Goal: Use online tool/utility: Utilize a website feature to perform a specific function

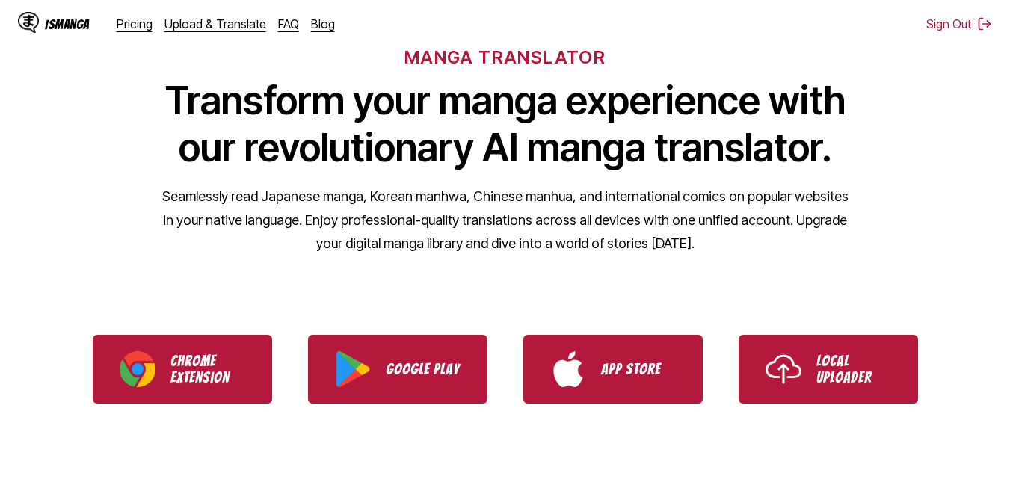
scroll to position [179, 0]
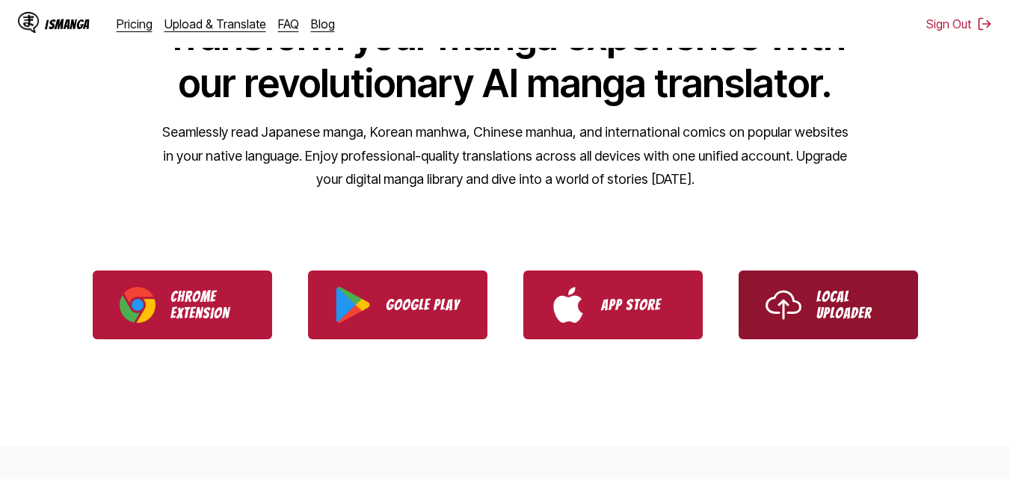
click at [866, 327] on link "Local Uploader" at bounding box center [827, 305] width 179 height 69
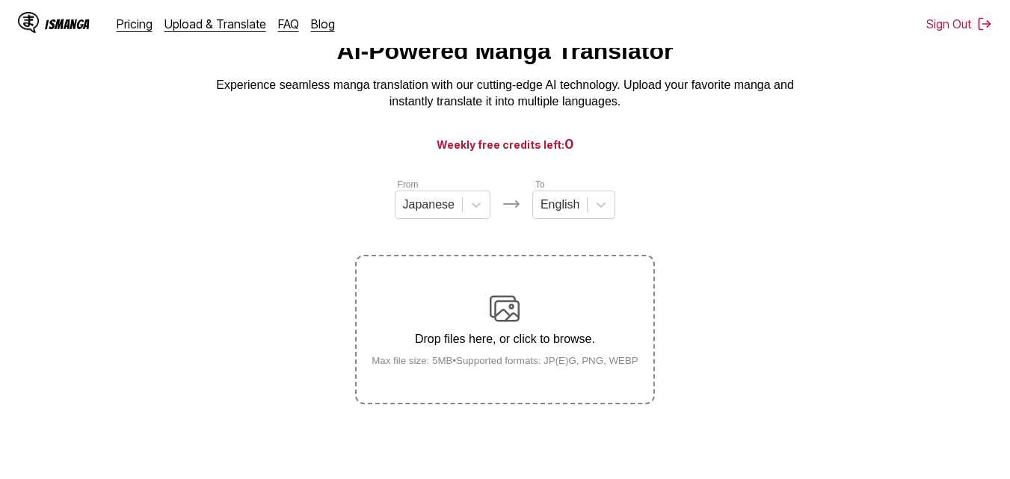
scroll to position [75, 0]
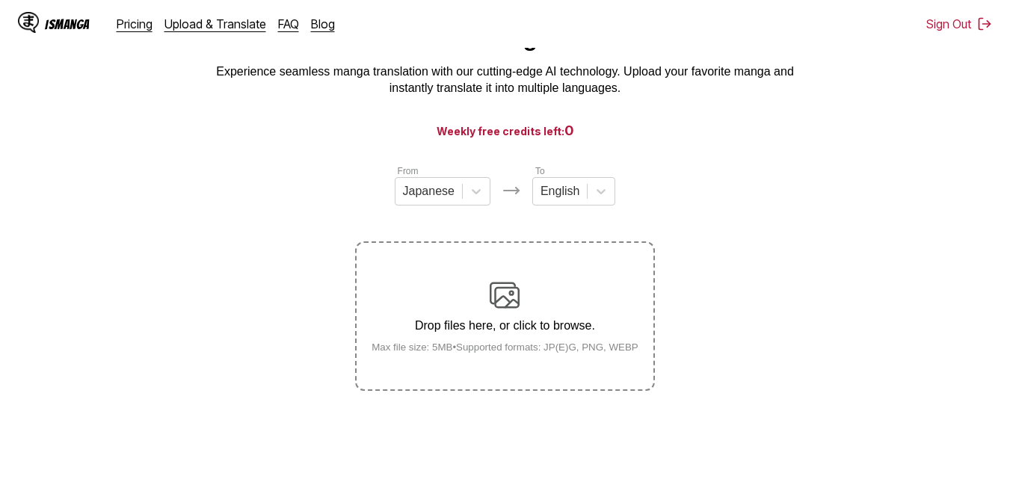
click at [477, 306] on div "Drop files here, or click to browse. Max file size: 5MB • Supported formats: JP…" at bounding box center [505, 316] width 291 height 73
click at [0, 0] on input "Drop files here, or click to browse. Max file size: 5MB • Supported formats: JP…" at bounding box center [0, 0] width 0 height 0
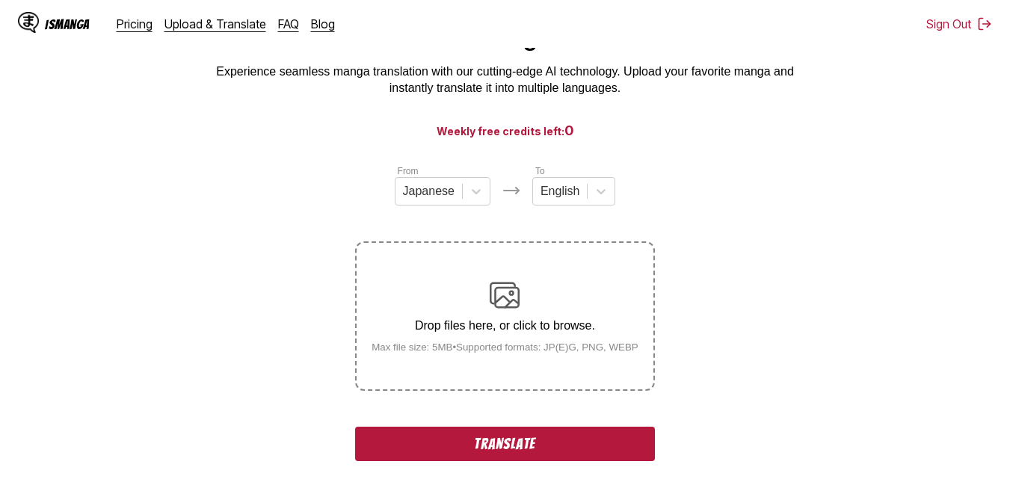
click at [478, 437] on button "Translate" at bounding box center [504, 444] width 299 height 34
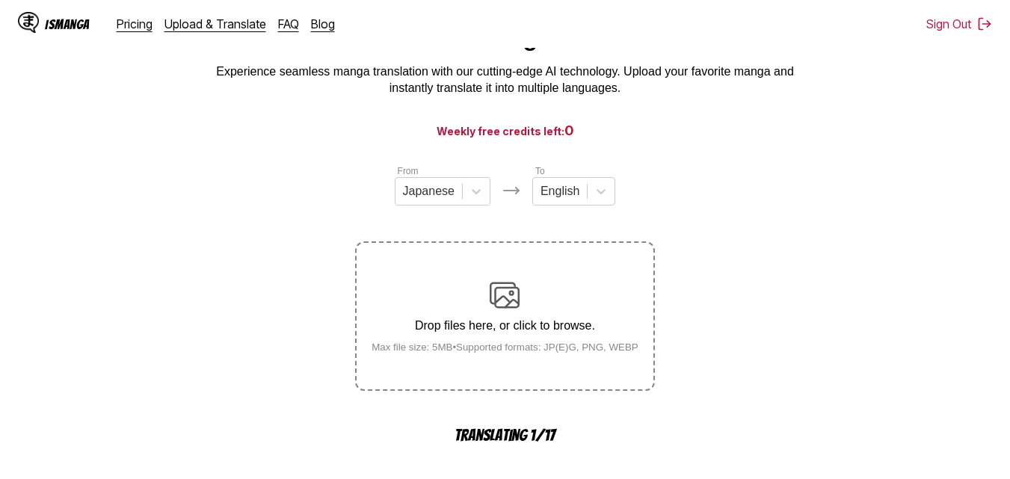
scroll to position [484, 0]
